Goal: Task Accomplishment & Management: Use online tool/utility

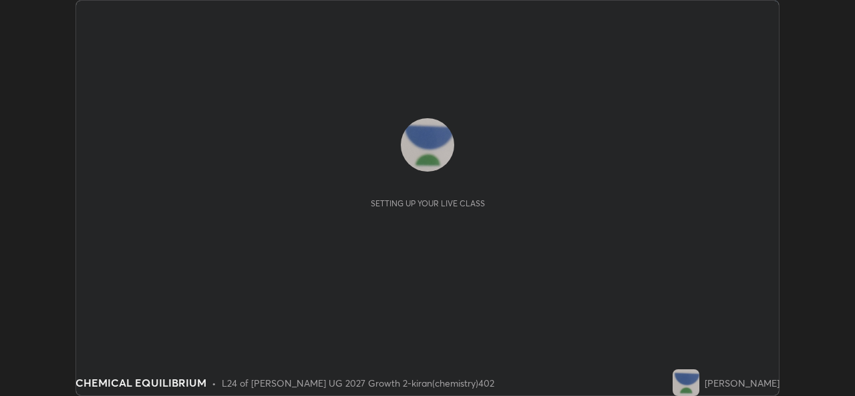
scroll to position [396, 854]
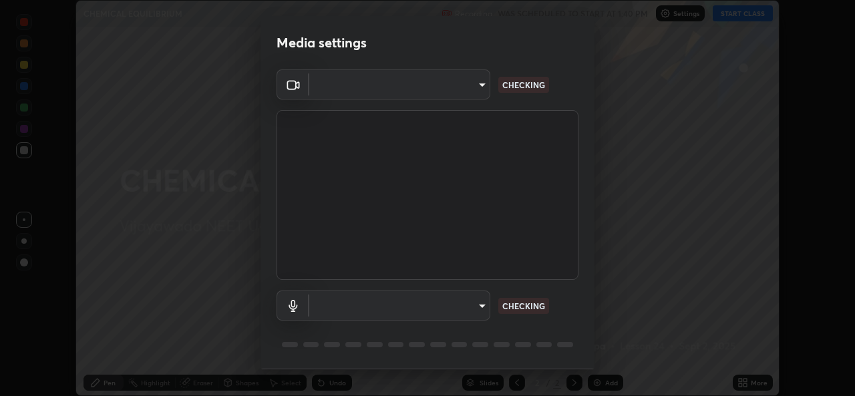
type input "03d5b1e328775286ef50ca9e691cdbc5b29e44cb463622e7fe7d5ef11c4b5cfc"
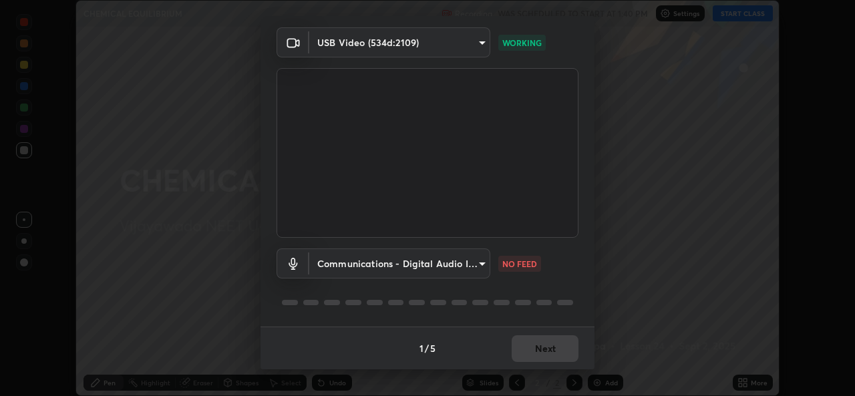
click at [481, 264] on body "Erase all CHEMICAL EQUILIBRIUM Recording WAS SCHEDULED TO START AT 1:40 PM Sett…" at bounding box center [427, 198] width 855 height 396
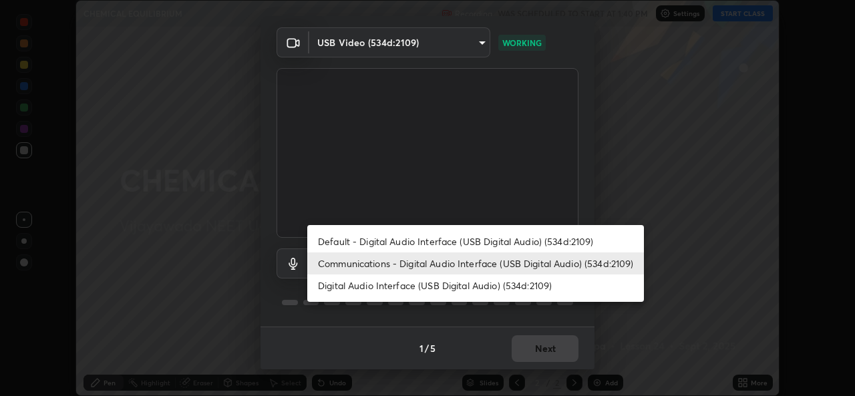
click at [382, 287] on li "Digital Audio Interface (USB Digital Audio) (534d:2109)" at bounding box center [475, 285] width 337 height 22
type input "9080ea21262a1208b49227341c5686703e049f6195c63710bc332f29cf707cad"
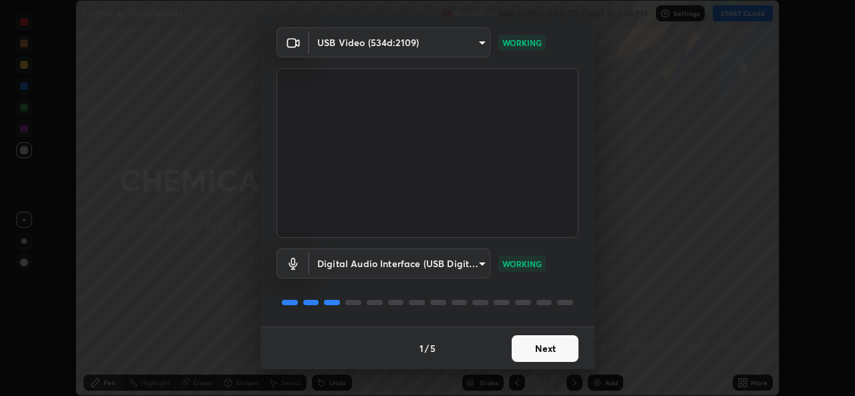
click at [546, 351] on button "Next" at bounding box center [545, 348] width 67 height 27
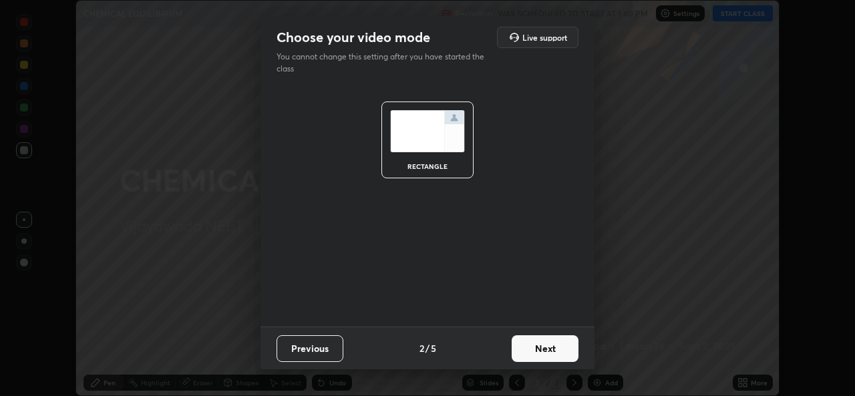
click at [554, 347] on button "Next" at bounding box center [545, 348] width 67 height 27
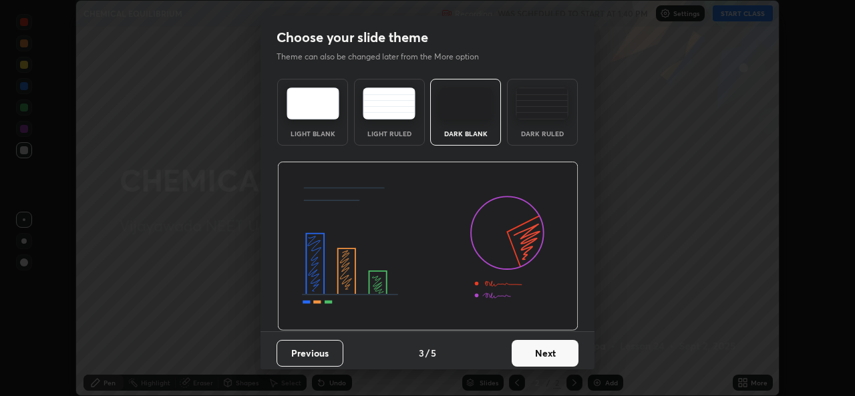
click at [560, 347] on button "Next" at bounding box center [545, 353] width 67 height 27
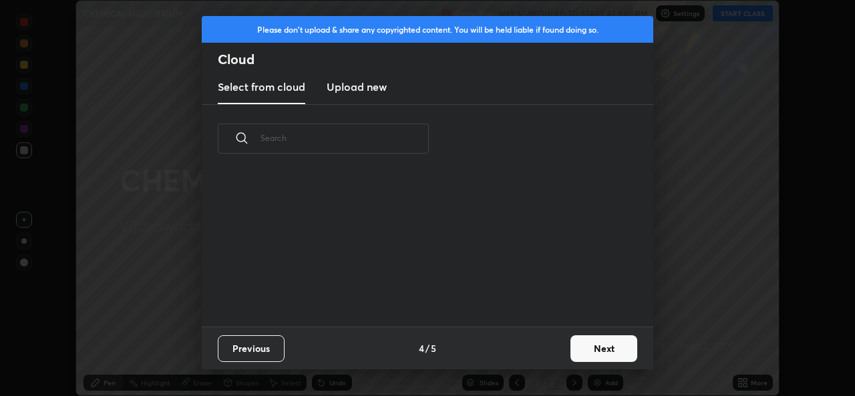
click at [601, 351] on button "Next" at bounding box center [603, 348] width 67 height 27
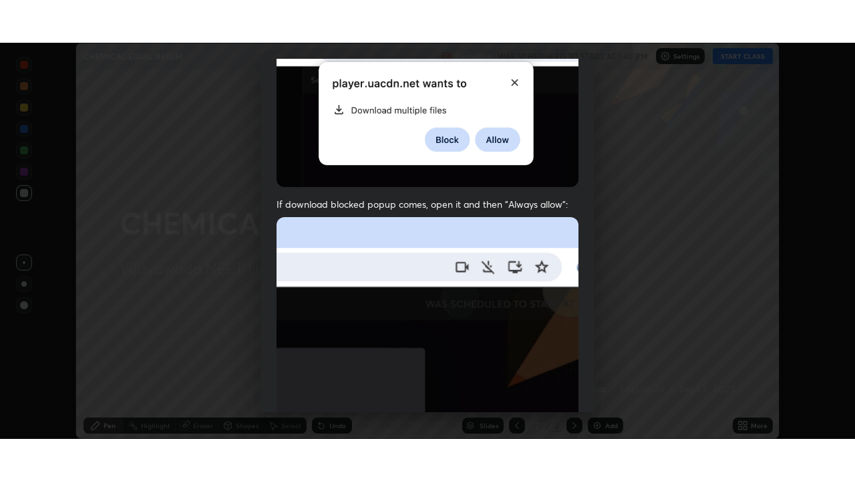
scroll to position [315, 0]
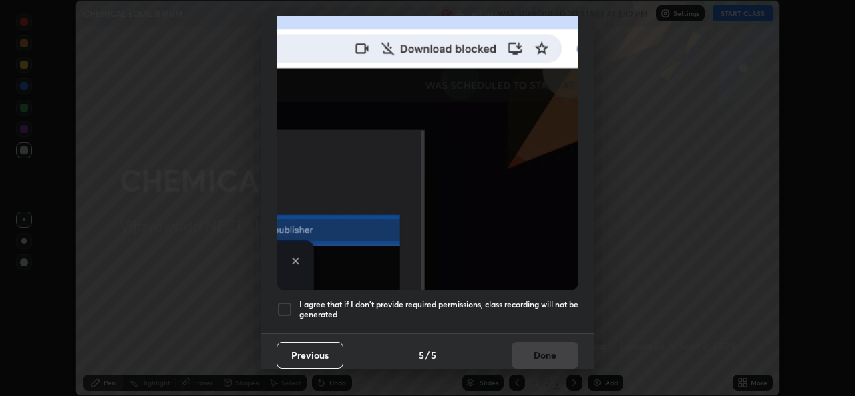
click at [283, 307] on div at bounding box center [284, 309] width 16 height 16
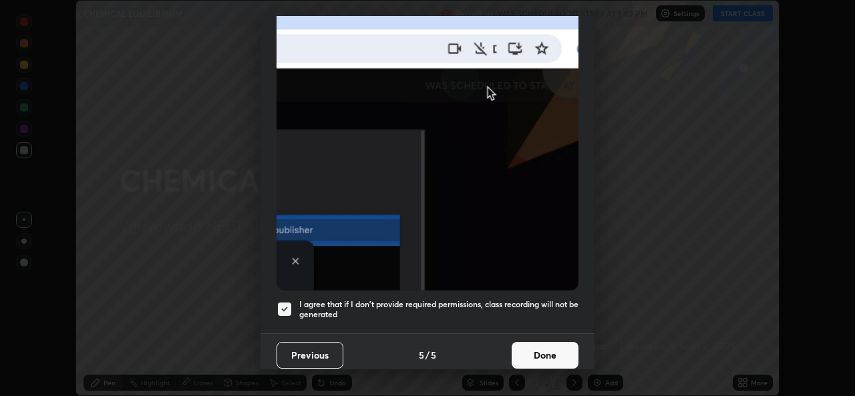
click at [542, 351] on button "Done" at bounding box center [545, 355] width 67 height 27
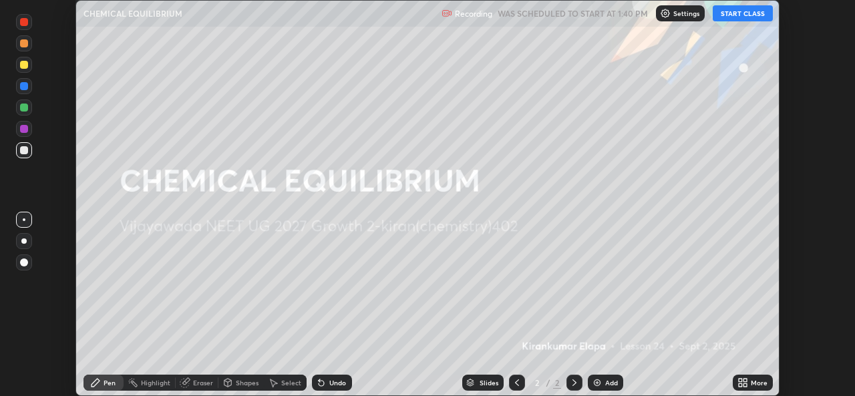
click at [752, 15] on button "START CLASS" at bounding box center [743, 13] width 60 height 16
click at [742, 383] on icon at bounding box center [742, 382] width 11 height 11
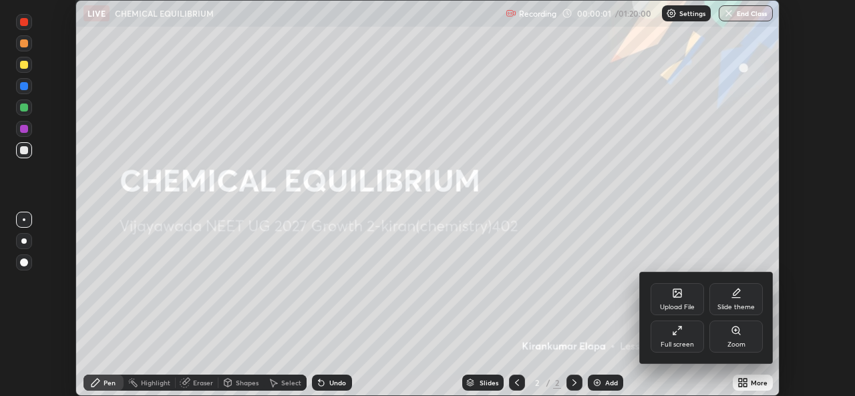
click at [673, 334] on icon at bounding box center [674, 332] width 3 height 3
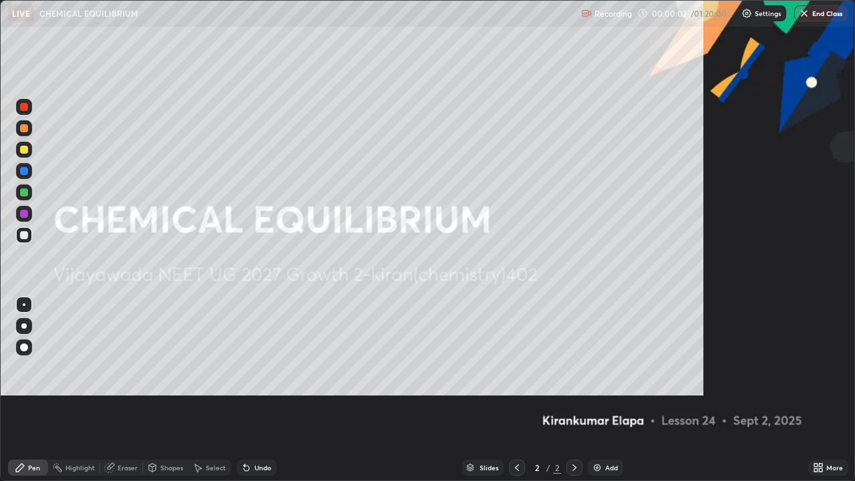
scroll to position [481, 855]
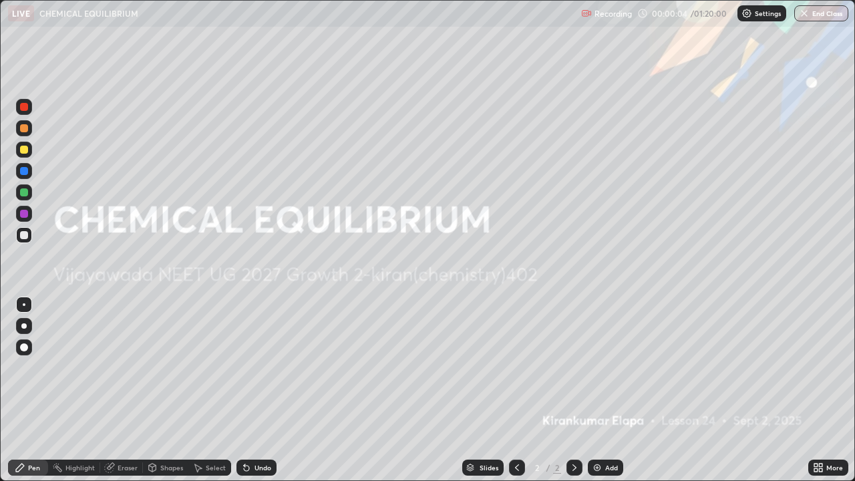
click at [24, 333] on div at bounding box center [24, 326] width 16 height 16
click at [27, 151] on div at bounding box center [24, 150] width 8 height 8
click at [597, 395] on img at bounding box center [597, 467] width 11 height 11
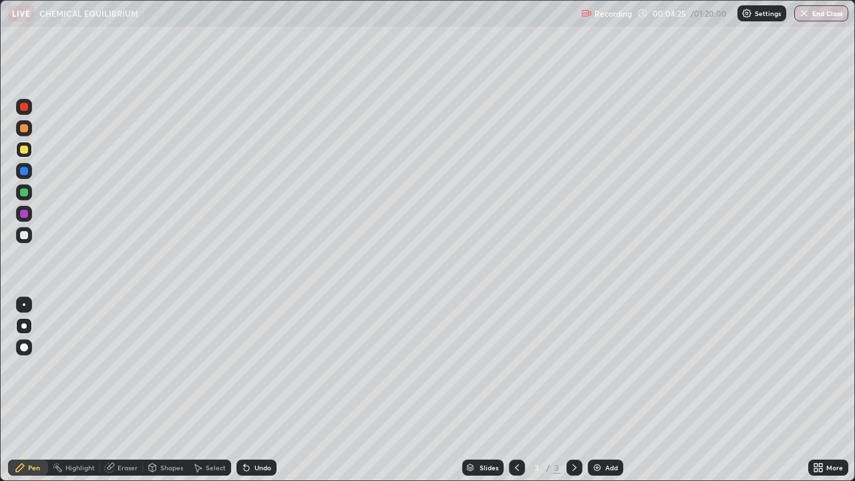
click at [30, 238] on div at bounding box center [24, 235] width 16 height 16
click at [602, 395] on div "Add" at bounding box center [605, 467] width 35 height 16
click at [25, 129] on div at bounding box center [24, 128] width 8 height 8
click at [29, 238] on div at bounding box center [24, 235] width 16 height 16
click at [24, 305] on div at bounding box center [24, 304] width 3 height 3
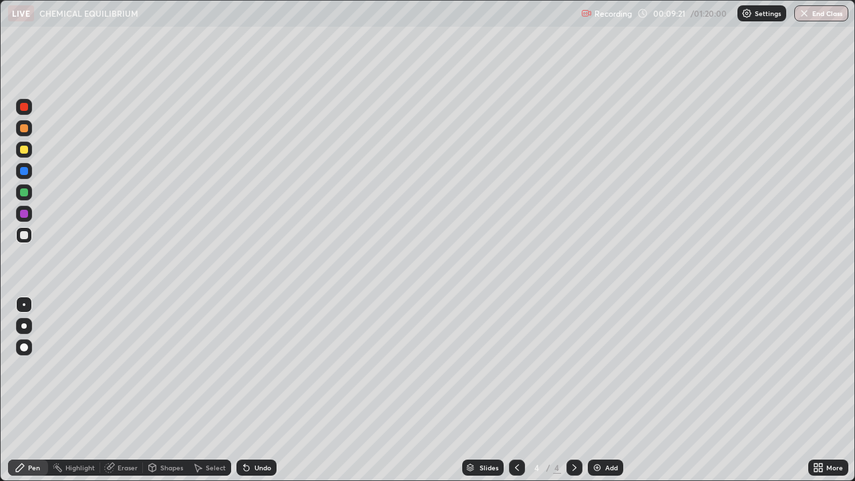
click at [27, 214] on div at bounding box center [24, 214] width 8 height 8
click at [29, 194] on div at bounding box center [24, 192] width 16 height 16
click at [27, 238] on div at bounding box center [24, 235] width 16 height 16
click at [27, 198] on div at bounding box center [24, 192] width 16 height 16
click at [23, 110] on div at bounding box center [24, 107] width 8 height 8
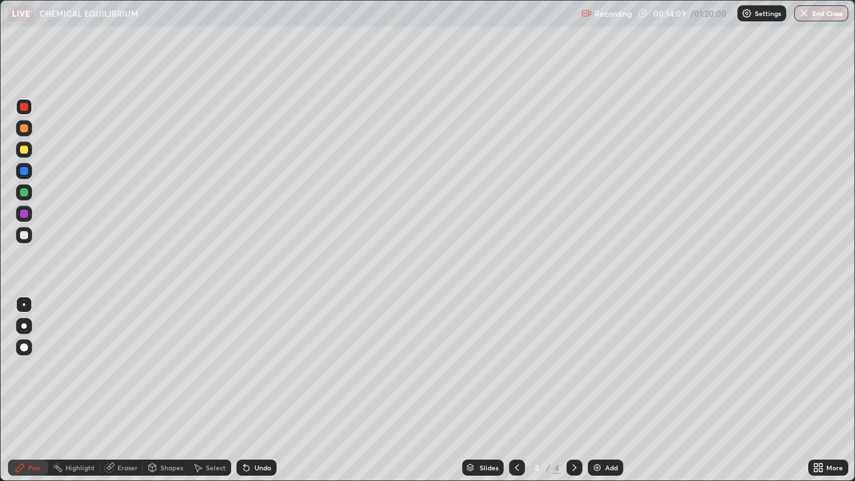
click at [603, 395] on div "Add" at bounding box center [605, 467] width 35 height 16
click at [23, 132] on div at bounding box center [24, 128] width 8 height 8
click at [26, 236] on div at bounding box center [24, 235] width 8 height 8
click at [25, 193] on div at bounding box center [24, 192] width 8 height 8
click at [23, 148] on div at bounding box center [24, 150] width 8 height 8
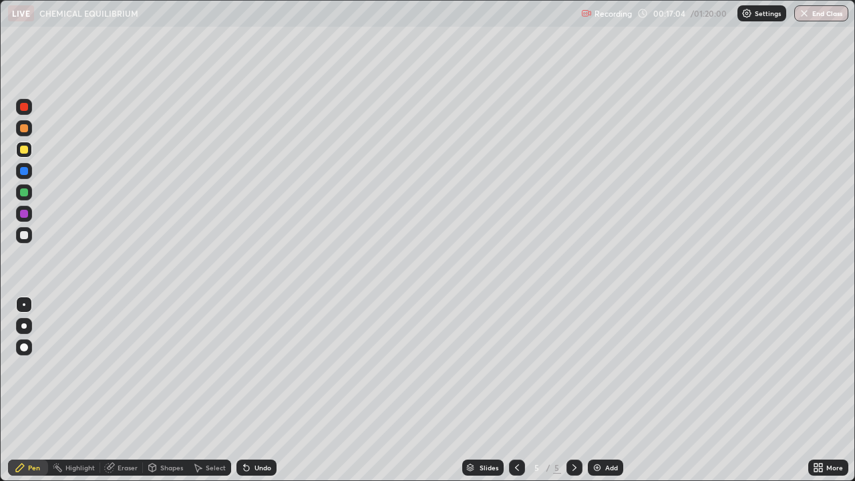
click at [601, 395] on div "Add" at bounding box center [605, 467] width 35 height 16
click at [24, 129] on div at bounding box center [24, 128] width 8 height 8
click at [516, 395] on icon at bounding box center [517, 467] width 11 height 11
click at [572, 395] on icon at bounding box center [574, 467] width 11 height 11
click at [26, 233] on div at bounding box center [24, 235] width 8 height 8
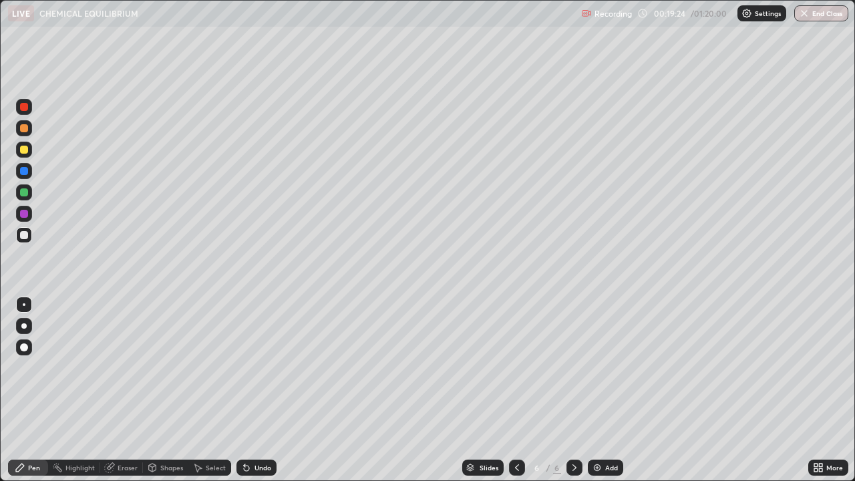
click at [255, 395] on div "Undo" at bounding box center [262, 467] width 17 height 7
click at [602, 395] on div "Add" at bounding box center [605, 467] width 35 height 16
click at [514, 395] on icon at bounding box center [517, 467] width 11 height 11
click at [573, 395] on icon at bounding box center [574, 467] width 11 height 11
click at [25, 194] on div at bounding box center [24, 192] width 8 height 8
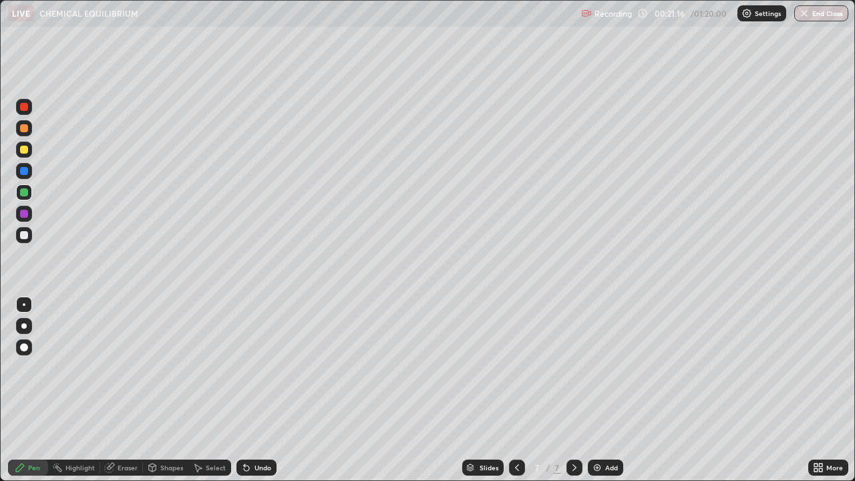
click at [516, 395] on icon at bounding box center [517, 467] width 4 height 7
click at [569, 395] on icon at bounding box center [574, 467] width 11 height 11
click at [23, 241] on div at bounding box center [24, 235] width 16 height 16
click at [24, 150] on div at bounding box center [24, 150] width 8 height 8
click at [516, 395] on icon at bounding box center [517, 467] width 11 height 11
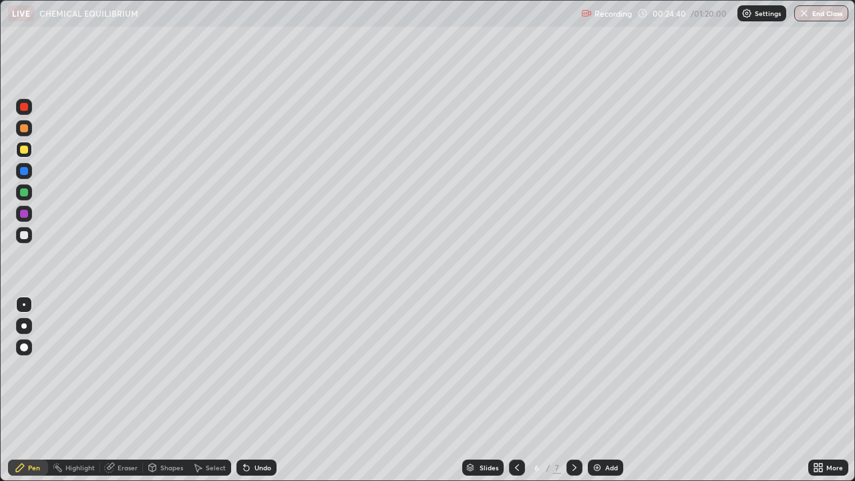
click at [516, 395] on icon at bounding box center [517, 467] width 11 height 11
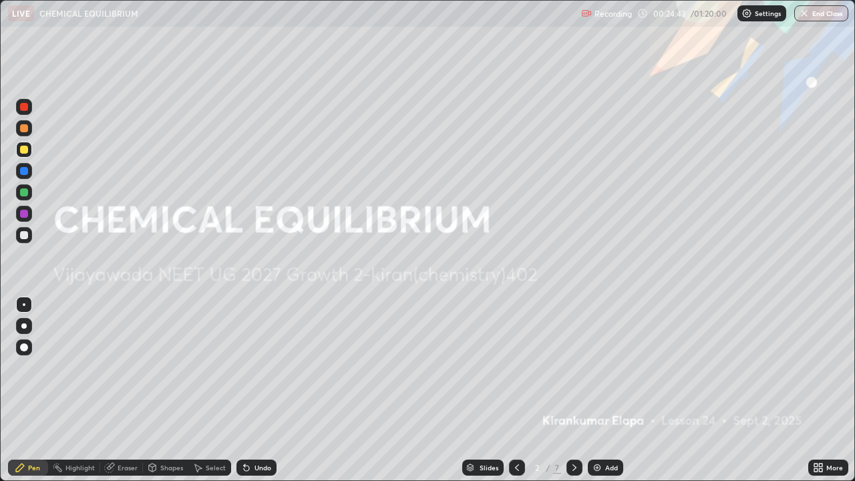
click at [573, 395] on icon at bounding box center [574, 467] width 11 height 11
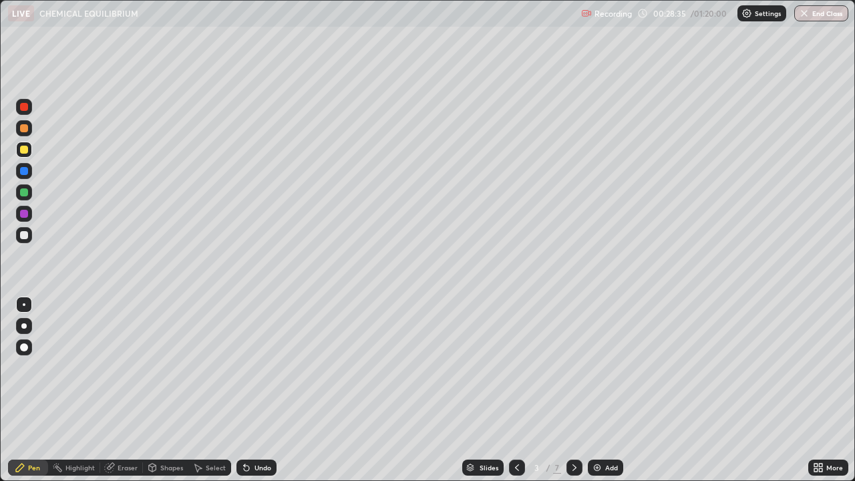
click at [573, 395] on icon at bounding box center [574, 467] width 11 height 11
click at [578, 395] on div at bounding box center [574, 467] width 16 height 16
click at [579, 395] on div at bounding box center [574, 467] width 16 height 16
click at [608, 395] on div "Add" at bounding box center [611, 467] width 13 height 7
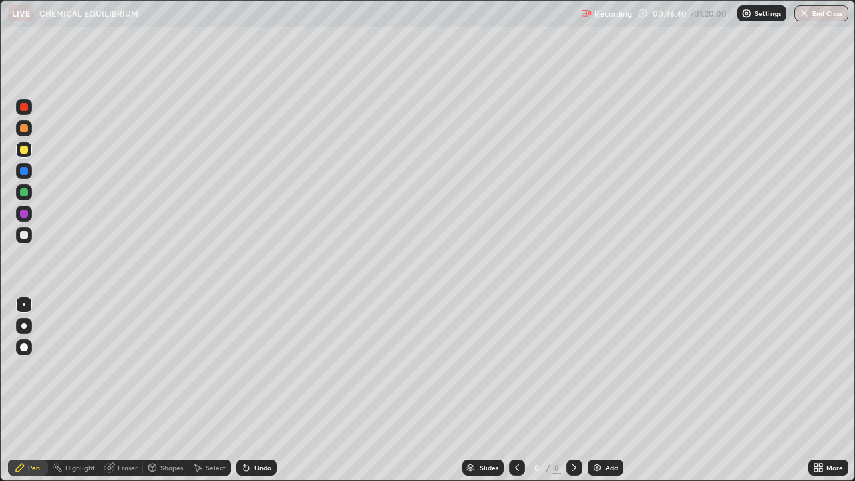
click at [257, 395] on div "Undo" at bounding box center [262, 467] width 17 height 7
click at [260, 395] on div "Undo" at bounding box center [262, 467] width 17 height 7
click at [23, 235] on div at bounding box center [24, 235] width 8 height 8
click at [30, 218] on div at bounding box center [24, 214] width 16 height 16
click at [29, 193] on div at bounding box center [24, 192] width 16 height 16
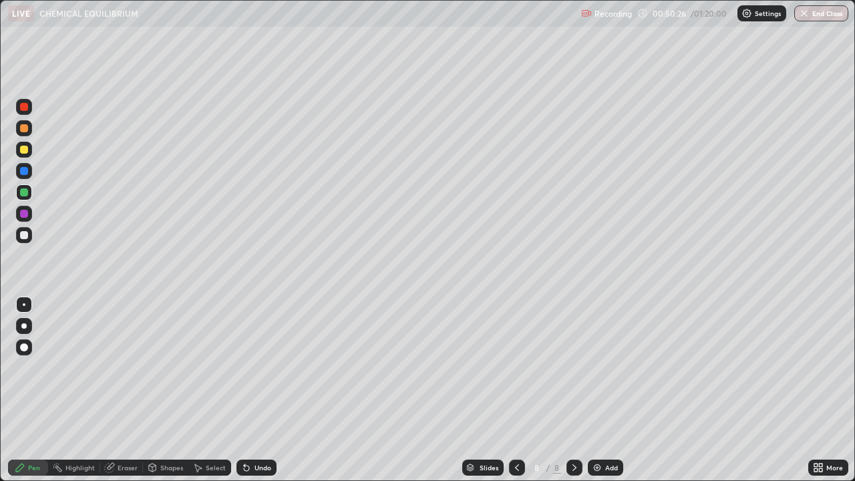
click at [602, 395] on div "Add" at bounding box center [605, 467] width 35 height 16
click at [516, 395] on icon at bounding box center [517, 467] width 11 height 11
click at [573, 395] on icon at bounding box center [574, 467] width 11 height 11
click at [516, 395] on icon at bounding box center [517, 467] width 11 height 11
click at [573, 395] on icon at bounding box center [574, 467] width 11 height 11
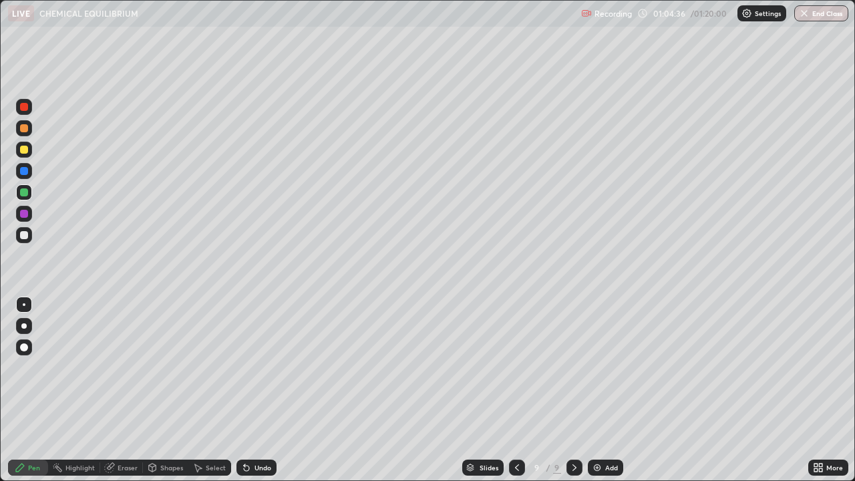
click at [573, 395] on icon at bounding box center [574, 467] width 11 height 11
click at [602, 395] on div "Add" at bounding box center [605, 467] width 35 height 16
click at [23, 150] on div at bounding box center [24, 150] width 8 height 8
click at [23, 236] on div at bounding box center [24, 235] width 8 height 8
click at [29, 130] on div at bounding box center [24, 128] width 16 height 16
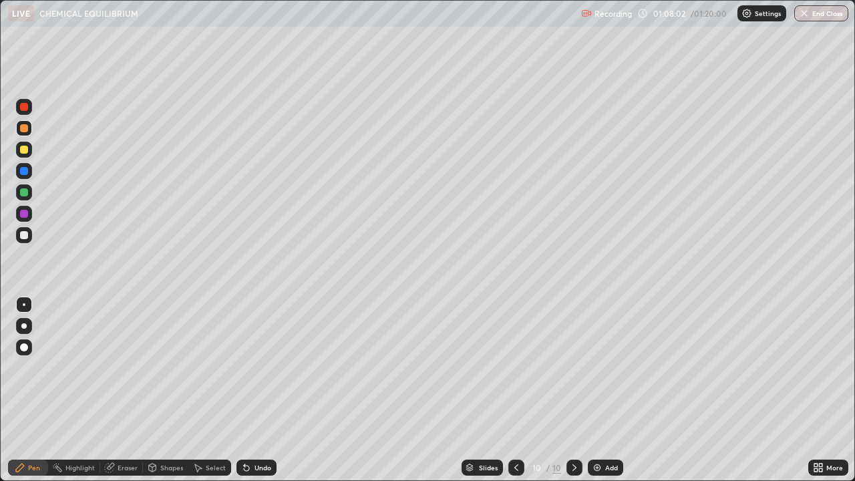
click at [126, 395] on div "Eraser" at bounding box center [121, 467] width 43 height 16
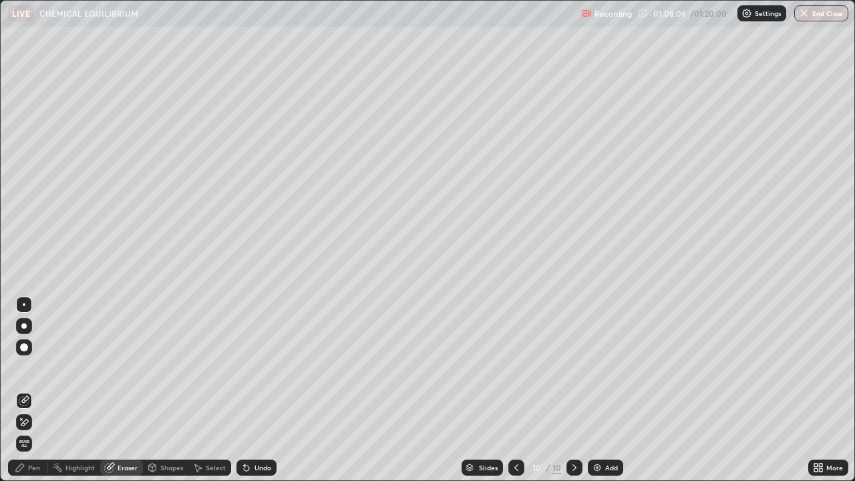
click at [34, 395] on div "Pen" at bounding box center [34, 467] width 12 height 7
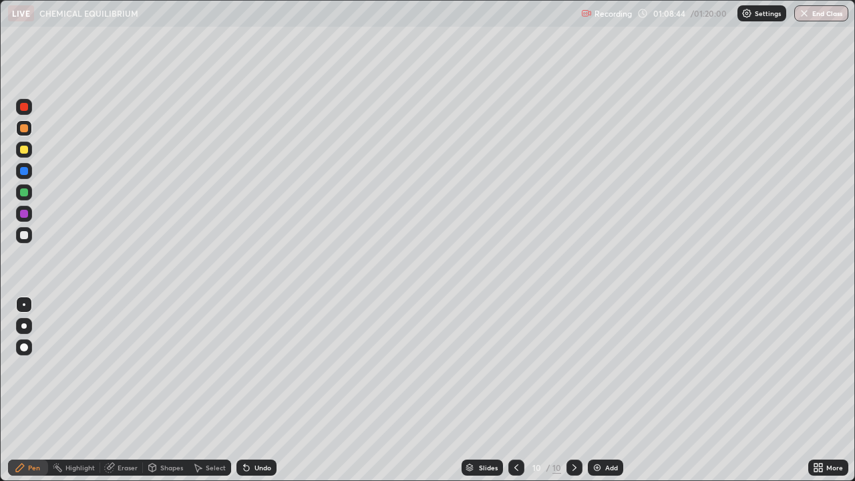
click at [24, 108] on div at bounding box center [24, 107] width 8 height 8
click at [25, 238] on div at bounding box center [24, 235] width 8 height 8
click at [606, 395] on div "Add" at bounding box center [611, 467] width 13 height 7
click at [25, 152] on div at bounding box center [24, 150] width 8 height 8
click at [26, 328] on div at bounding box center [24, 326] width 16 height 16
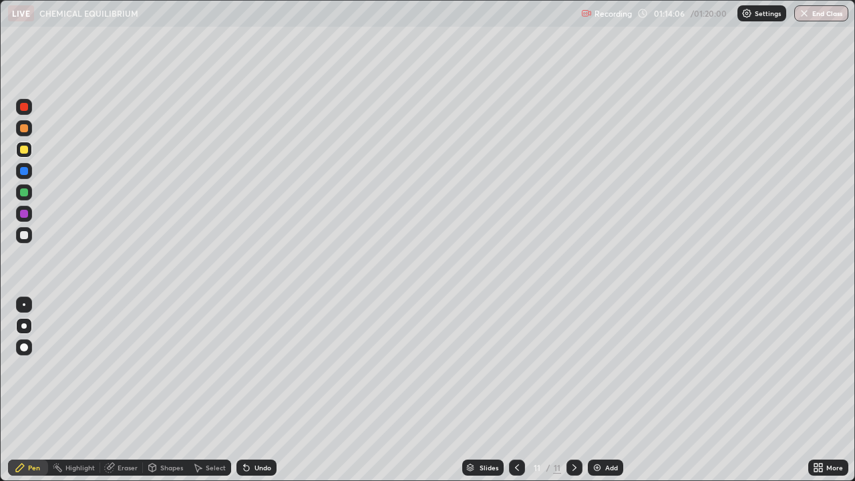
click at [24, 151] on div at bounding box center [24, 150] width 8 height 8
click at [25, 237] on div at bounding box center [24, 235] width 8 height 8
click at [23, 197] on div at bounding box center [24, 192] width 16 height 16
click at [259, 395] on div "Undo" at bounding box center [256, 467] width 40 height 16
click at [261, 395] on div "Undo" at bounding box center [262, 467] width 17 height 7
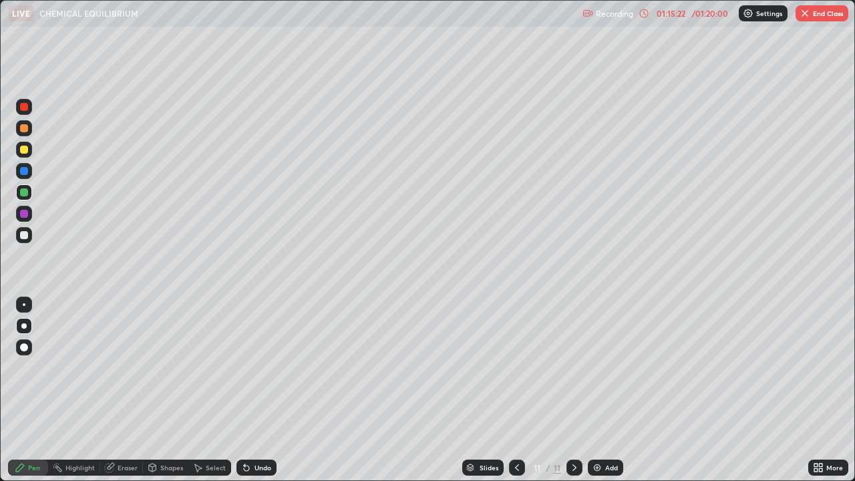
click at [262, 395] on div "Undo" at bounding box center [262, 467] width 17 height 7
click at [261, 395] on div "Undo" at bounding box center [262, 467] width 17 height 7
click at [254, 395] on div "Undo" at bounding box center [262, 467] width 17 height 7
click at [256, 395] on div "Undo" at bounding box center [262, 467] width 17 height 7
click at [124, 395] on div "Eraser" at bounding box center [128, 467] width 20 height 7
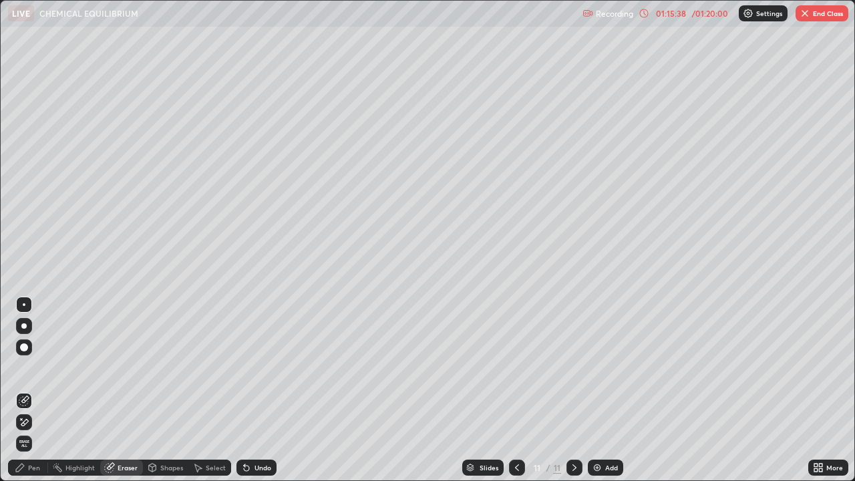
click at [25, 395] on icon at bounding box center [20, 467] width 11 height 11
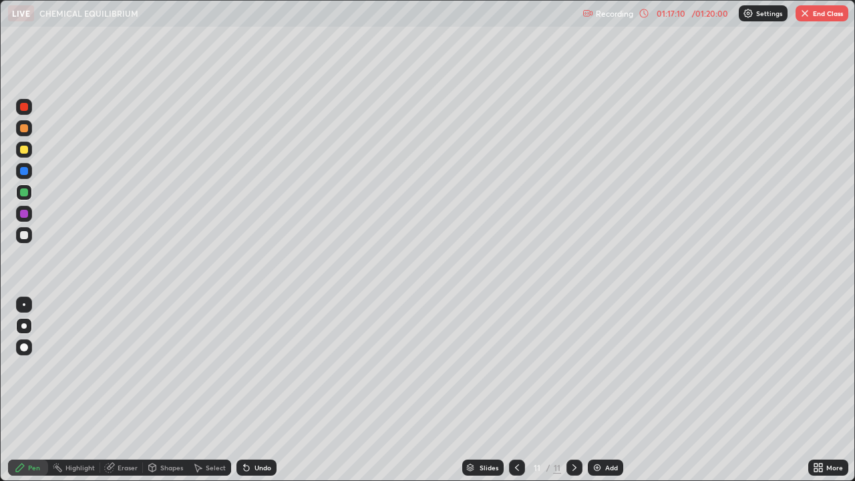
click at [27, 238] on div at bounding box center [24, 235] width 8 height 8
click at [262, 395] on div "Undo" at bounding box center [262, 467] width 17 height 7
click at [265, 395] on div "Undo" at bounding box center [256, 467] width 40 height 16
click at [264, 395] on div "Undo" at bounding box center [256, 467] width 40 height 16
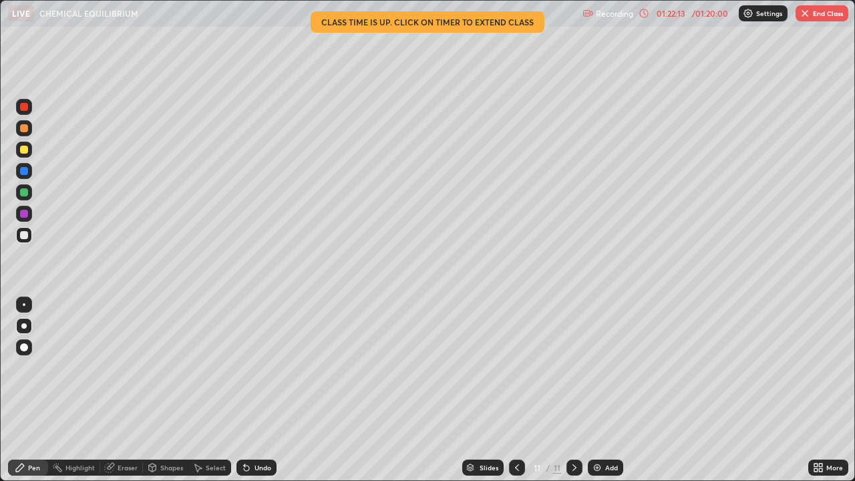
click at [516, 395] on icon at bounding box center [517, 467] width 11 height 11
click at [574, 395] on icon at bounding box center [574, 467] width 11 height 11
click at [516, 395] on icon at bounding box center [517, 467] width 11 height 11
click at [572, 395] on icon at bounding box center [574, 467] width 11 height 11
click at [816, 21] on button "End Class" at bounding box center [821, 13] width 53 height 16
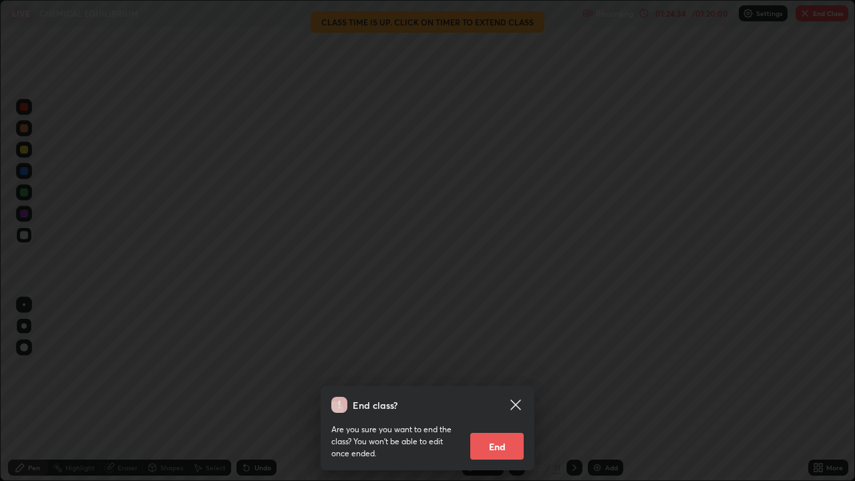
click at [506, 395] on button "End" at bounding box center [496, 446] width 53 height 27
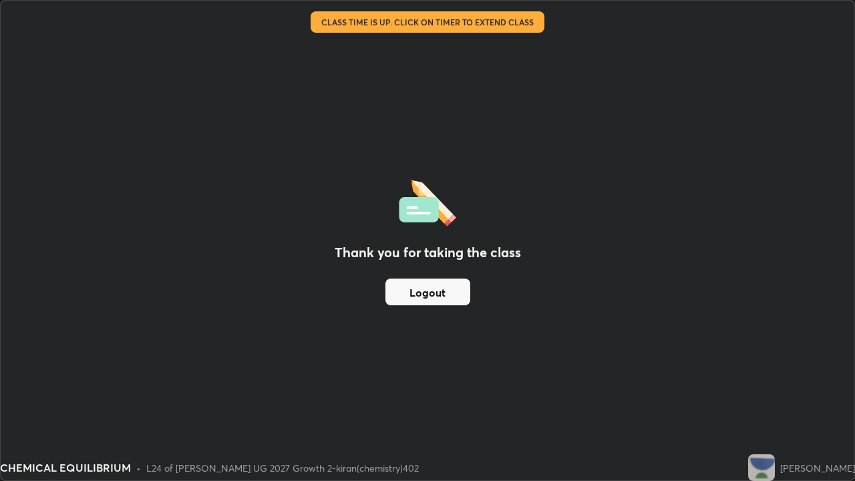
click at [459, 295] on button "Logout" at bounding box center [427, 291] width 85 height 27
